Goal: Find specific fact: Find specific fact

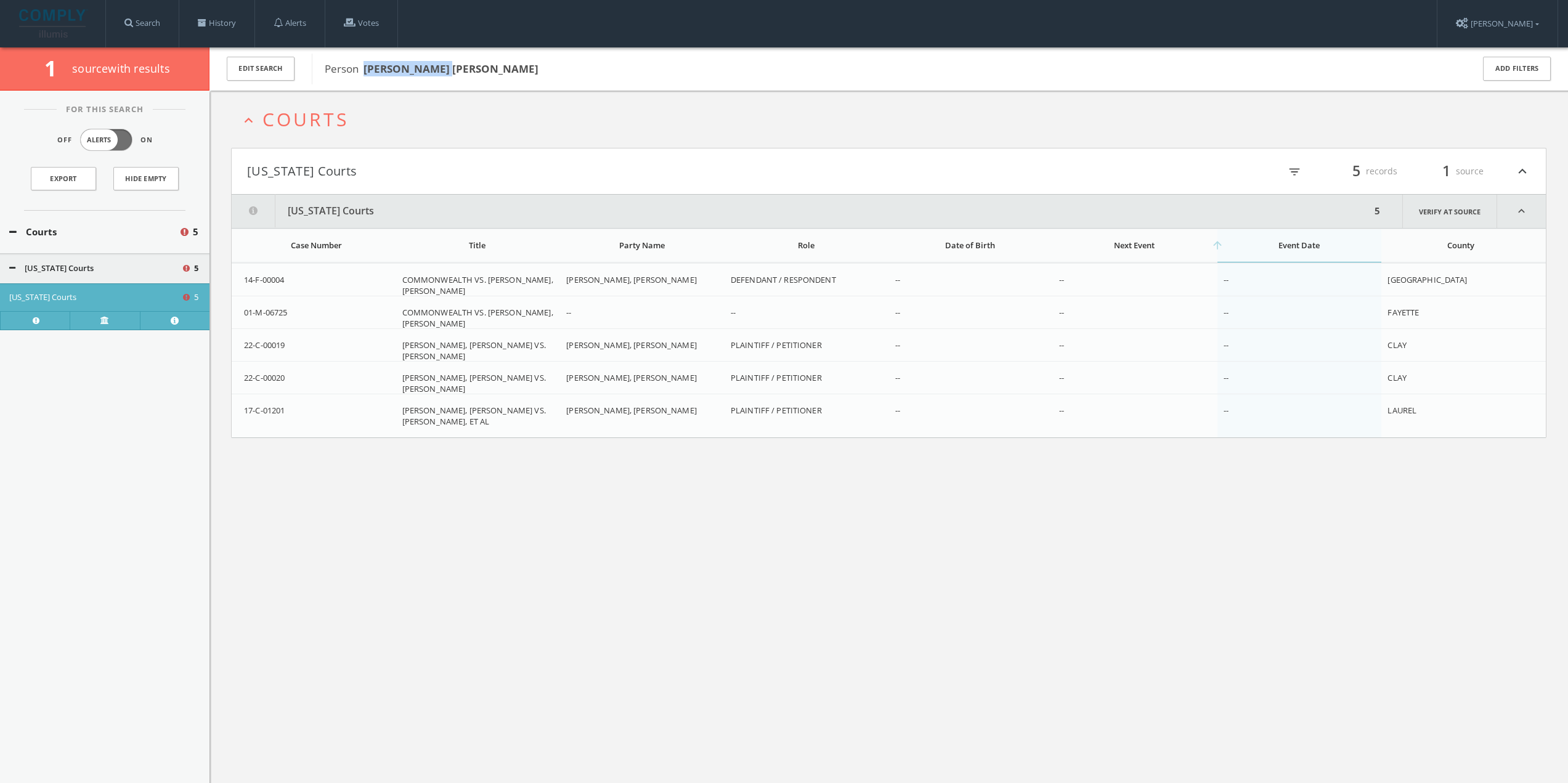
drag, startPoint x: 466, startPoint y: 72, endPoint x: 365, endPoint y: 66, distance: 101.2
click at [365, 66] on span "Person [PERSON_NAME] [PERSON_NAME]" at bounding box center [891, 69] width 1132 height 16
click at [369, 66] on b "[PERSON_NAME] [PERSON_NAME]" at bounding box center [451, 69] width 175 height 14
drag, startPoint x: 364, startPoint y: 67, endPoint x: 416, endPoint y: 72, distance: 52.2
click at [416, 72] on b "[PERSON_NAME] [PERSON_NAME]" at bounding box center [451, 69] width 175 height 14
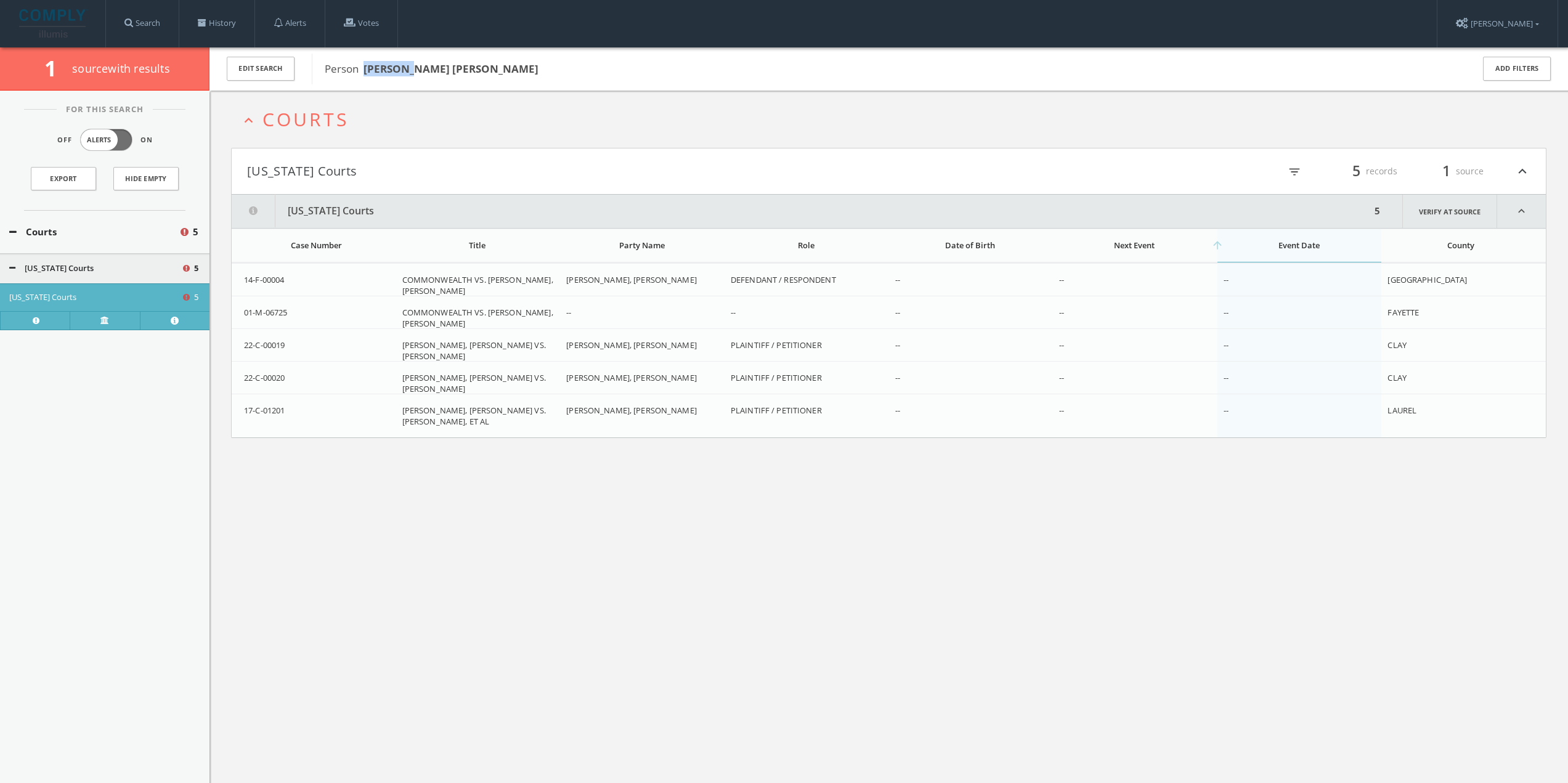
copy b "[PERSON_NAME]"
drag, startPoint x: 274, startPoint y: 314, endPoint x: 244, endPoint y: 312, distance: 30.1
click at [244, 312] on td "01-M-06725" at bounding box center [313, 319] width 164 height 44
copy span "01-M-06725"
click at [291, 340] on div "22-C-00019" at bounding box center [318, 345] width 148 height 11
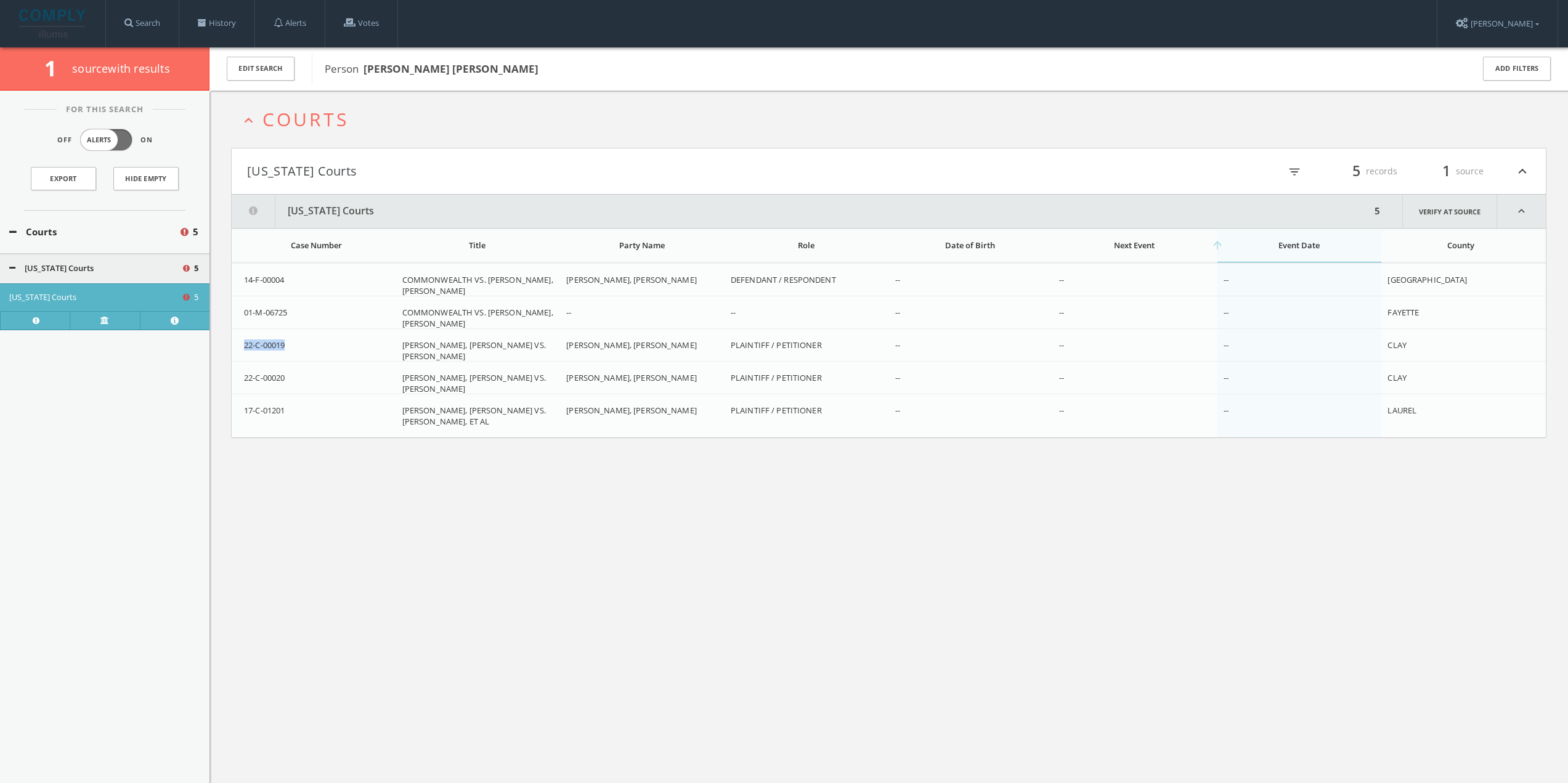
drag, startPoint x: 288, startPoint y: 343, endPoint x: 236, endPoint y: 345, distance: 52.0
click at [236, 345] on td "22-C-00019" at bounding box center [313, 351] width 164 height 44
copy span "22-C-00019"
drag, startPoint x: 290, startPoint y: 382, endPoint x: 233, endPoint y: 376, distance: 57.3
click at [233, 376] on td "22-C-00020" at bounding box center [313, 384] width 164 height 44
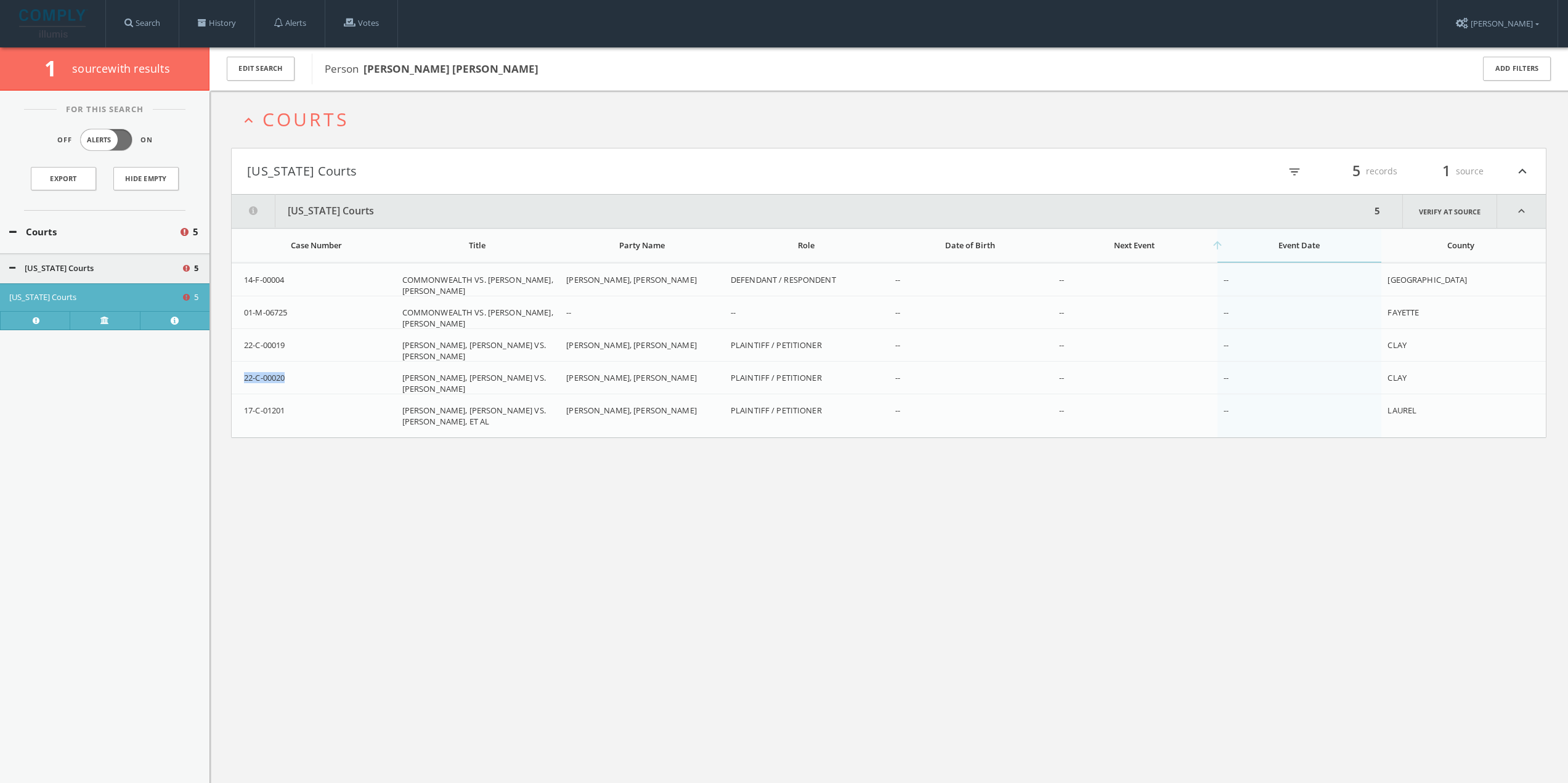
copy span "22-C-00020"
click at [421, 482] on div "expand_less Courts [US_STATE] Courts filter_list 5 records 1 source expand_less…" at bounding box center [888, 482] width 1359 height 783
drag, startPoint x: 403, startPoint y: 311, endPoint x: 555, endPoint y: 308, distance: 152.0
click at [555, 308] on div "COMMONWEALTH VS. [PERSON_NAME], [PERSON_NAME]" at bounding box center [479, 318] width 155 height 22
click at [741, 472] on div "expand_less Courts [US_STATE] Courts filter_list 5 records 1 source expand_less…" at bounding box center [888, 482] width 1359 height 783
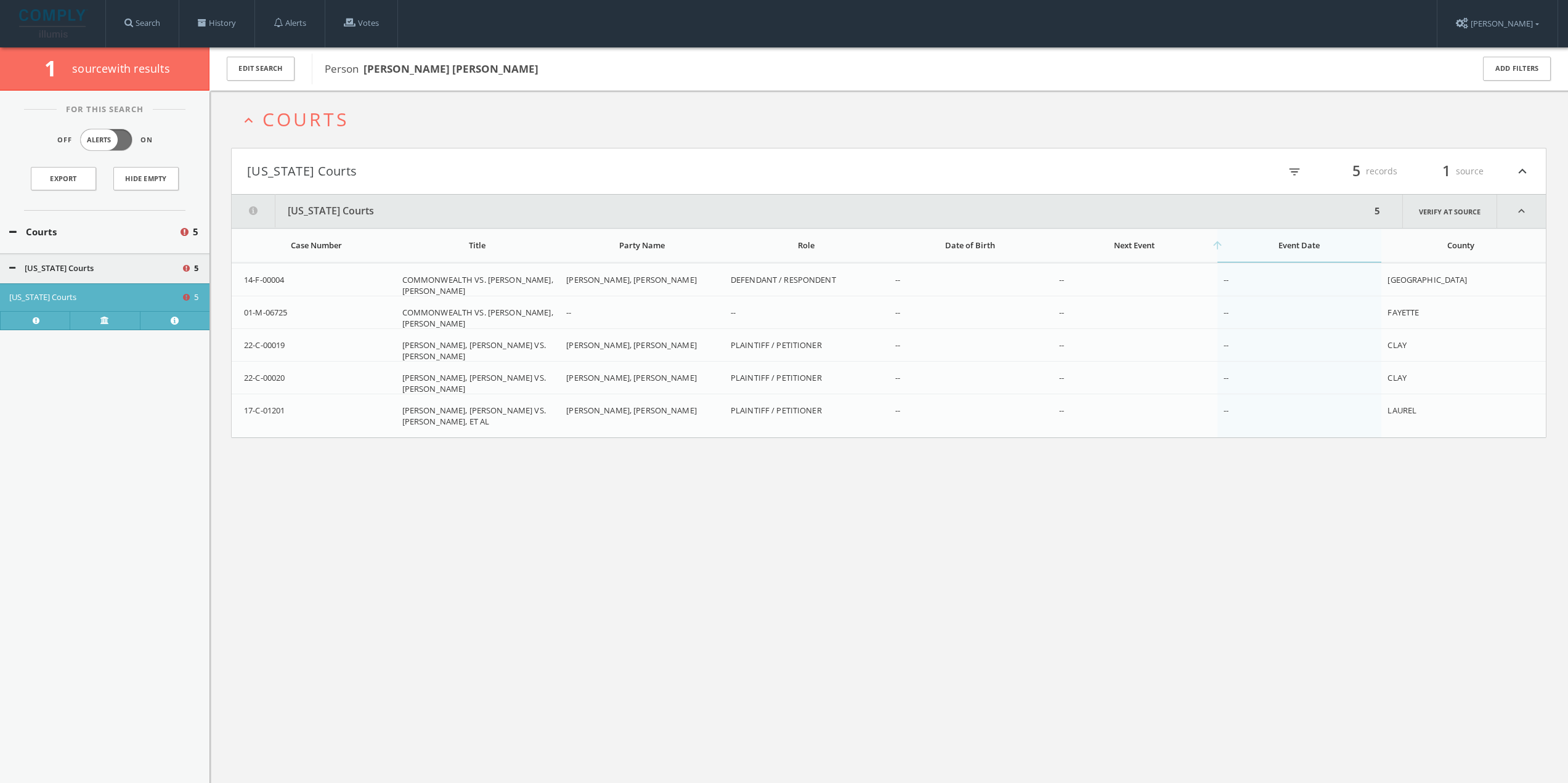
click at [385, 305] on td "01-M-06725" at bounding box center [313, 319] width 164 height 44
drag, startPoint x: 402, startPoint y: 309, endPoint x: 558, endPoint y: 316, distance: 156.2
click at [558, 316] on td "COMMONWEALTH VS. [PERSON_NAME], [PERSON_NAME]" at bounding box center [479, 319] width 164 height 44
click at [343, 322] on td "01-M-06725" at bounding box center [313, 319] width 164 height 44
drag, startPoint x: 400, startPoint y: 315, endPoint x: 560, endPoint y: 313, distance: 160.0
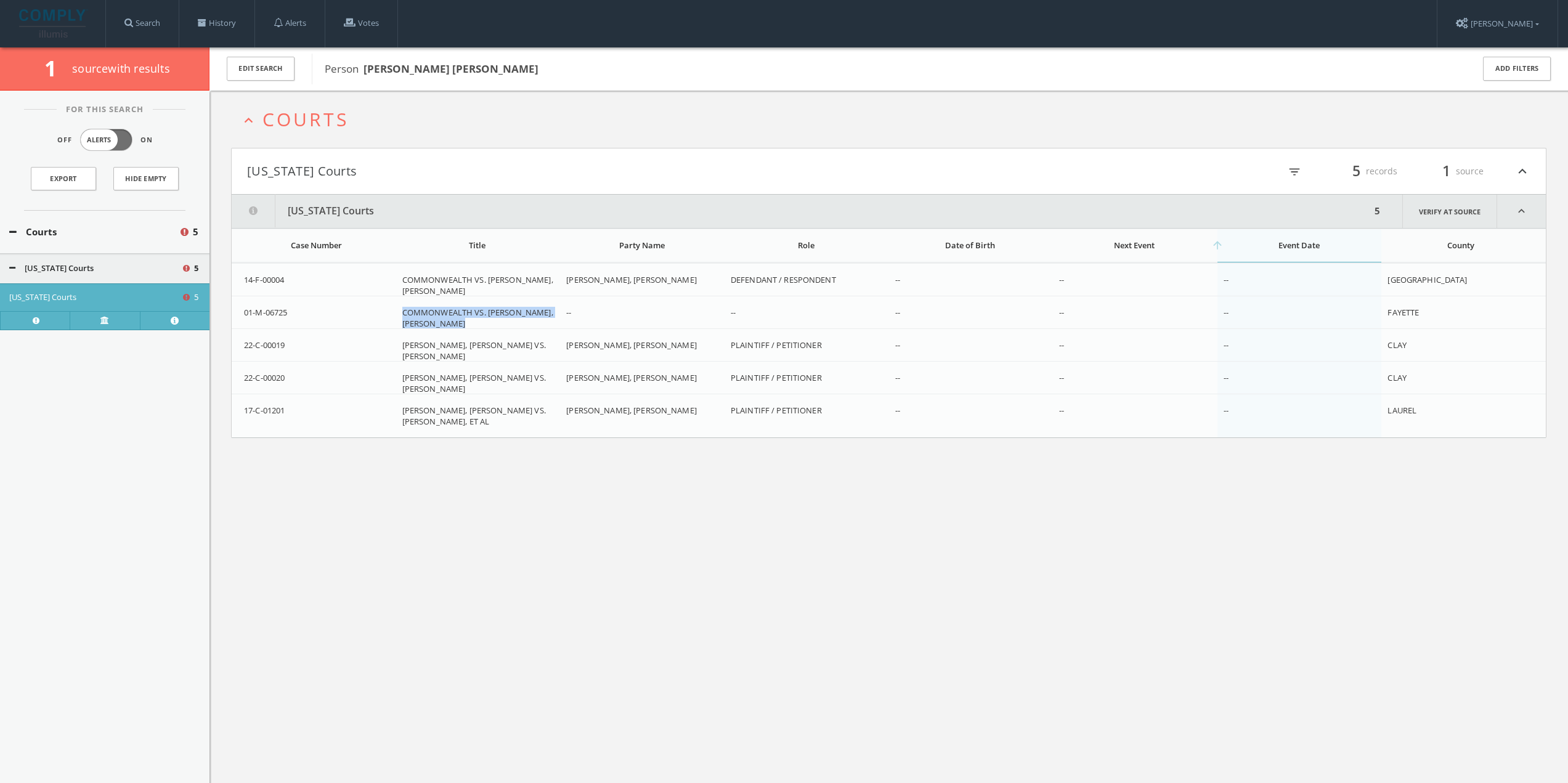
click at [560, 313] on tr "01-M-06725 COMMONWEALTH VS. [PERSON_NAME], [PERSON_NAME] -- -- -- -- -- [GEOGRA…" at bounding box center [888, 319] width 1315 height 44
copy span "COMMONWEALTH VS. [PERSON_NAME], [PERSON_NAME]"
drag, startPoint x: 298, startPoint y: 305, endPoint x: 242, endPoint y: 310, distance: 56.2
click at [242, 310] on td "01-M-06725" at bounding box center [313, 319] width 164 height 44
copy span "01-M-06725"
